Goal: Navigation & Orientation: Understand site structure

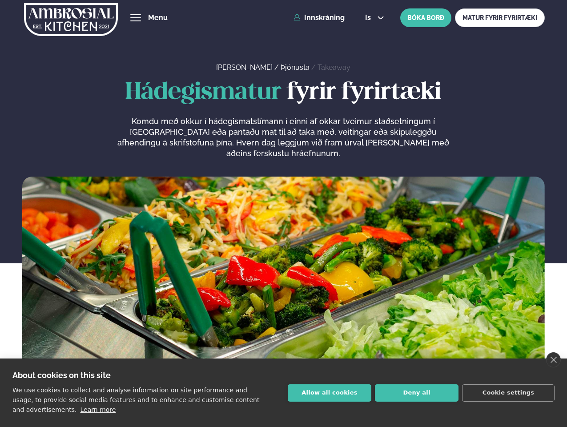
click at [553, 360] on link "close" at bounding box center [553, 359] width 15 height 15
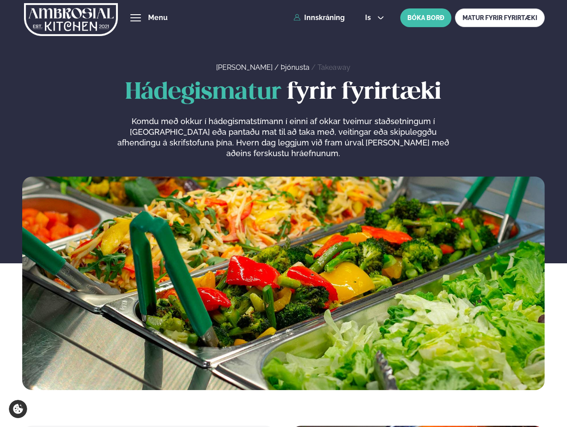
click at [136, 18] on span "hamburger" at bounding box center [136, 18] width 8 height 8
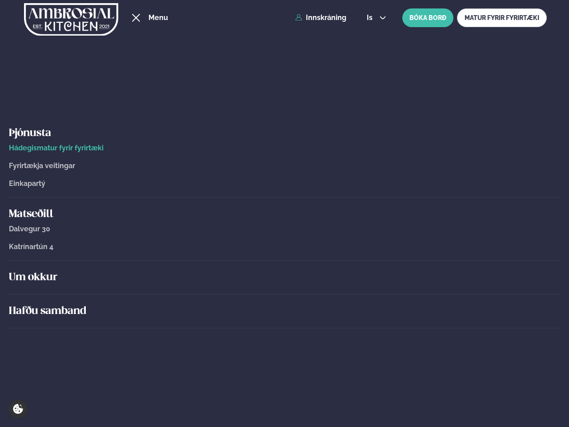
click at [373, 18] on span "is" at bounding box center [371, 17] width 8 height 7
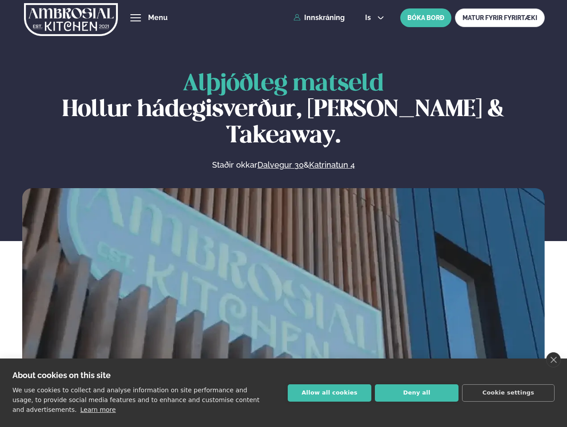
click at [553, 360] on link "close" at bounding box center [553, 359] width 15 height 15
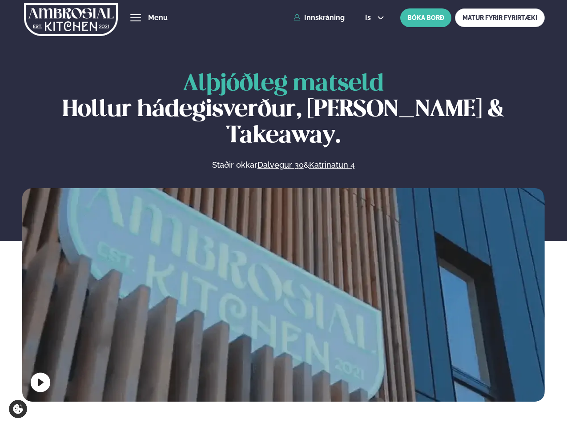
click at [136, 18] on span "hamburger" at bounding box center [136, 18] width 8 height 8
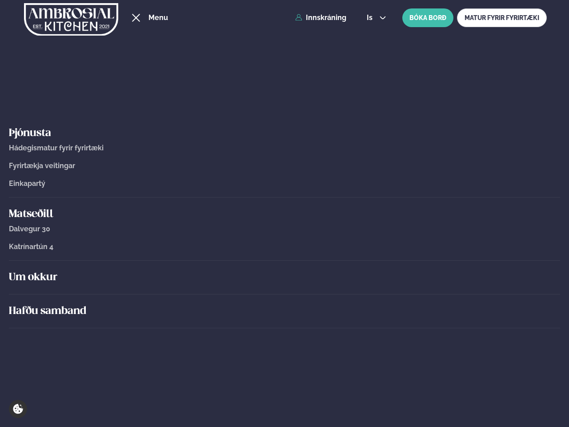
click at [373, 18] on span "is" at bounding box center [371, 17] width 8 height 7
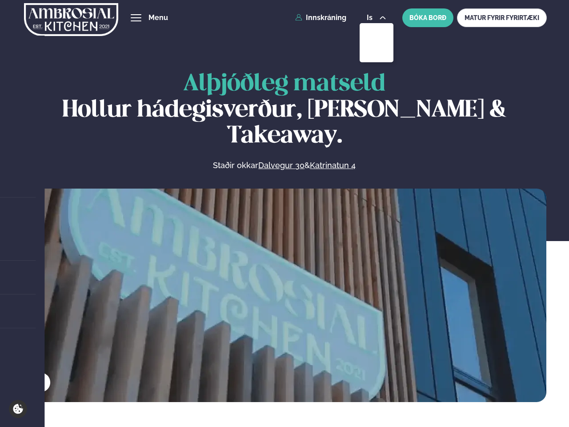
click at [283, 292] on video at bounding box center [284, 319] width 524 height 262
